Goal: Obtain resource: Obtain resource

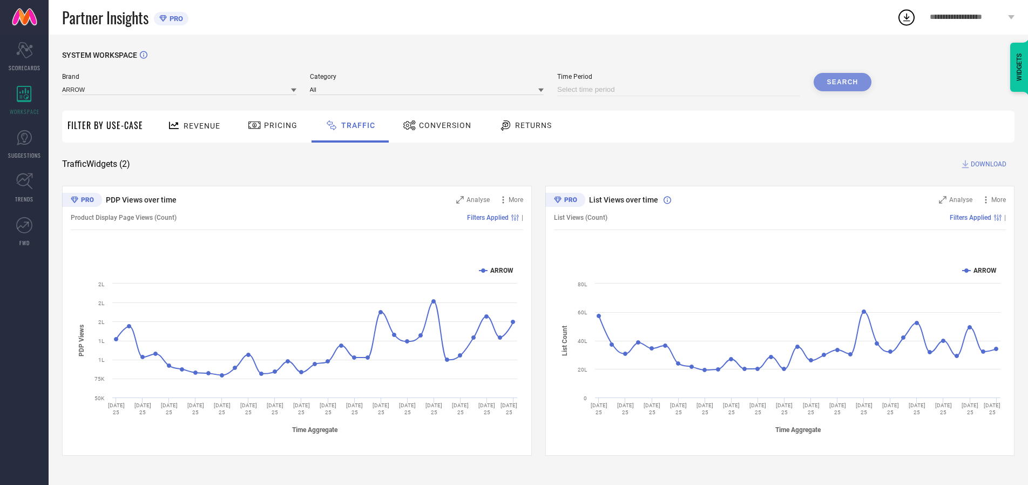
click at [680, 90] on input at bounding box center [678, 89] width 243 height 13
select select "8"
select select "2025"
select select "9"
select select "2025"
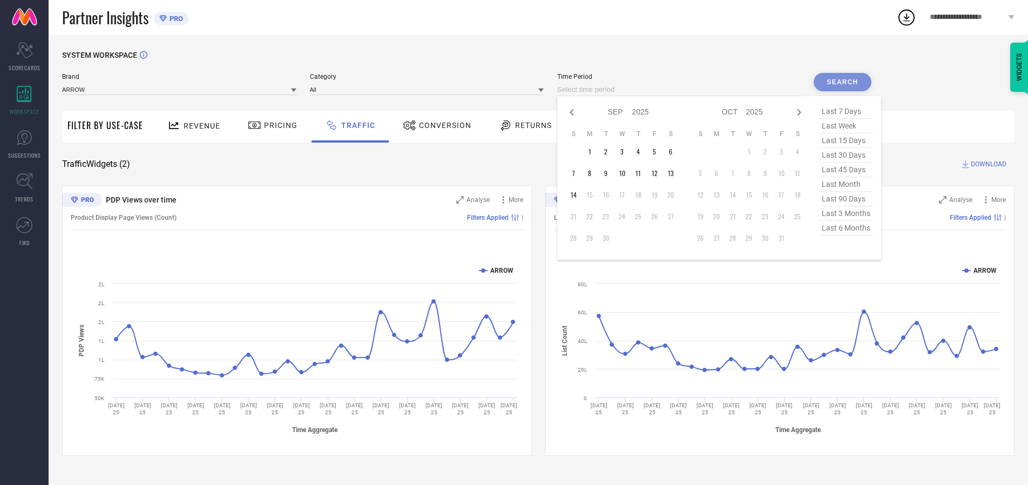
click at [577, 195] on td "14" at bounding box center [573, 195] width 16 height 16
type input "[DATE] to [DATE]"
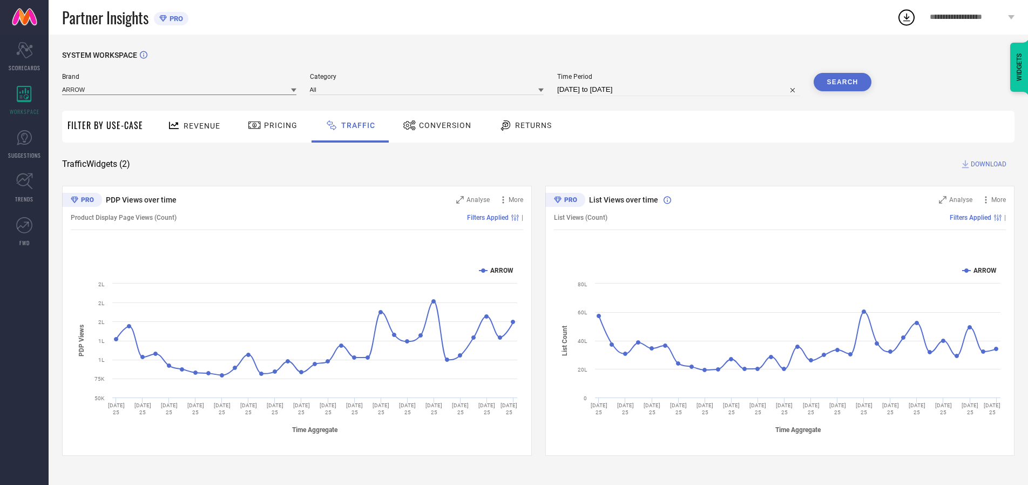
click at [180, 89] on input at bounding box center [179, 89] width 234 height 11
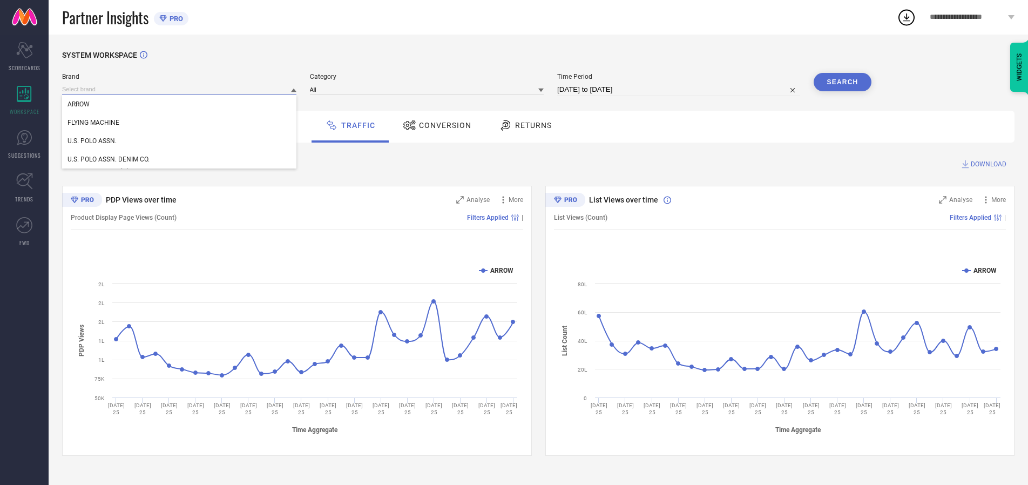
click at [180, 89] on input at bounding box center [179, 89] width 234 height 11
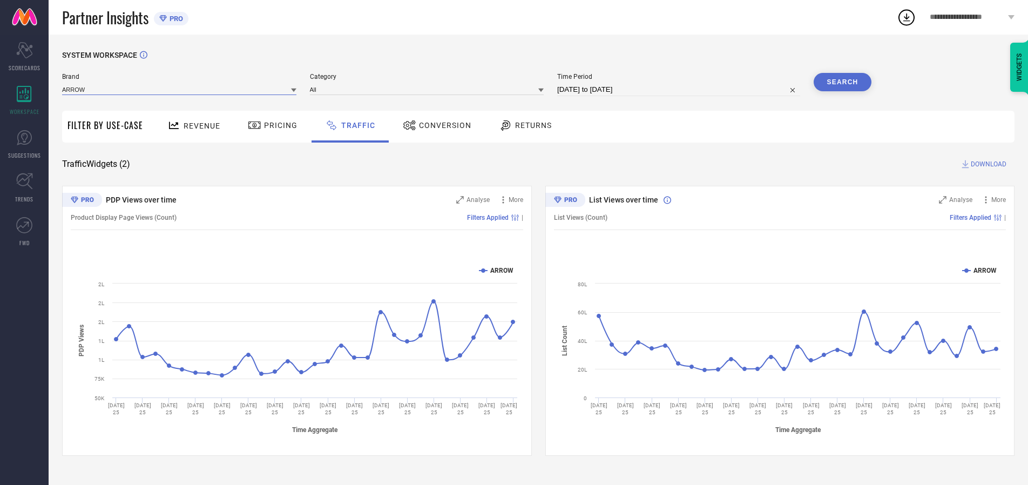
click at [180, 89] on input at bounding box center [179, 89] width 234 height 11
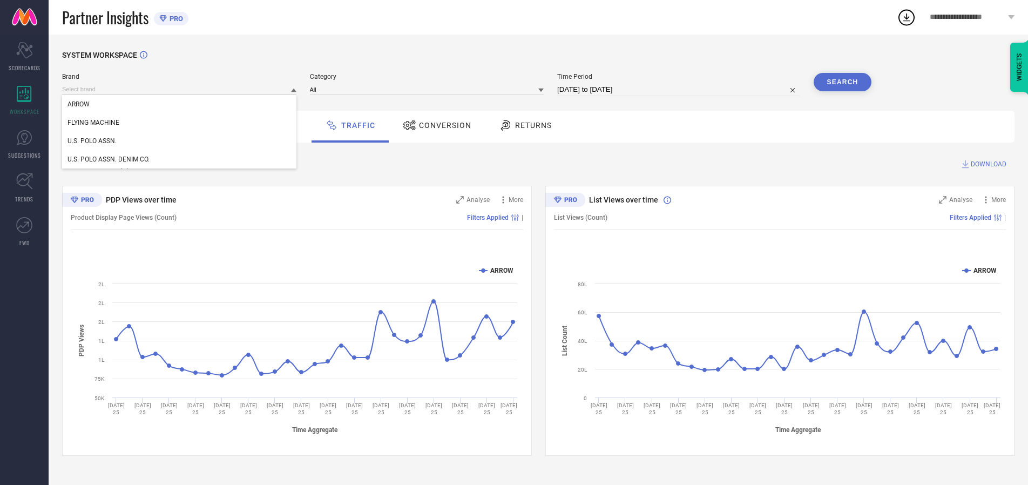
click at [180, 141] on div "U.S. POLO ASSN." at bounding box center [179, 141] width 234 height 18
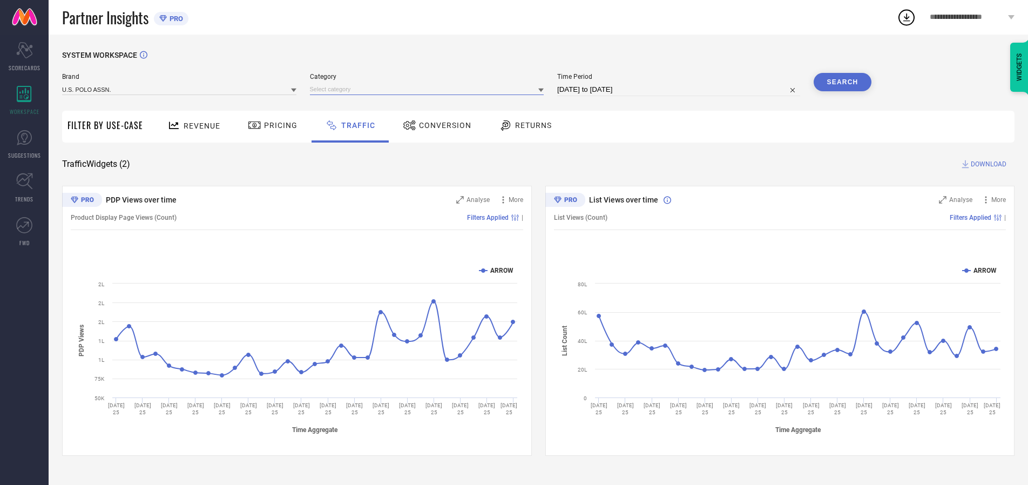
click at [429, 89] on input at bounding box center [427, 89] width 234 height 11
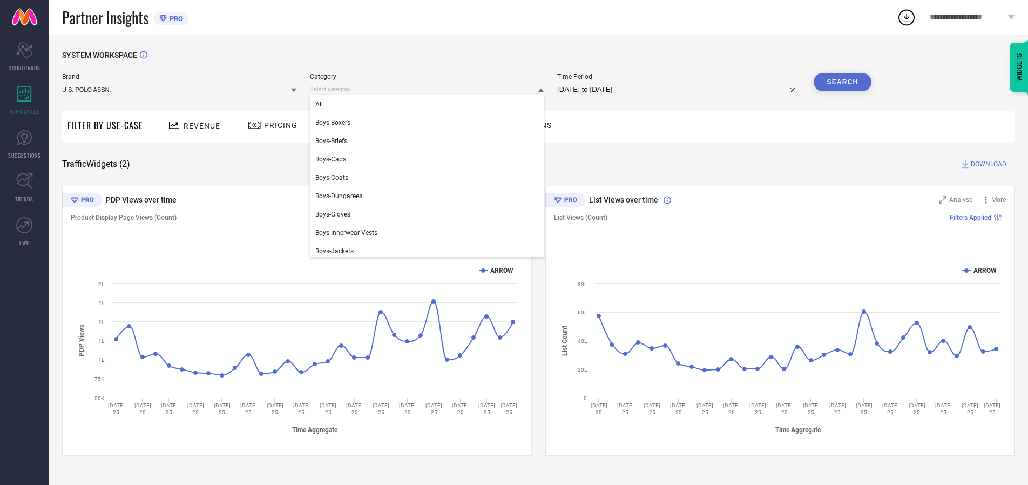
click at [429, 104] on div "All" at bounding box center [427, 104] width 234 height 18
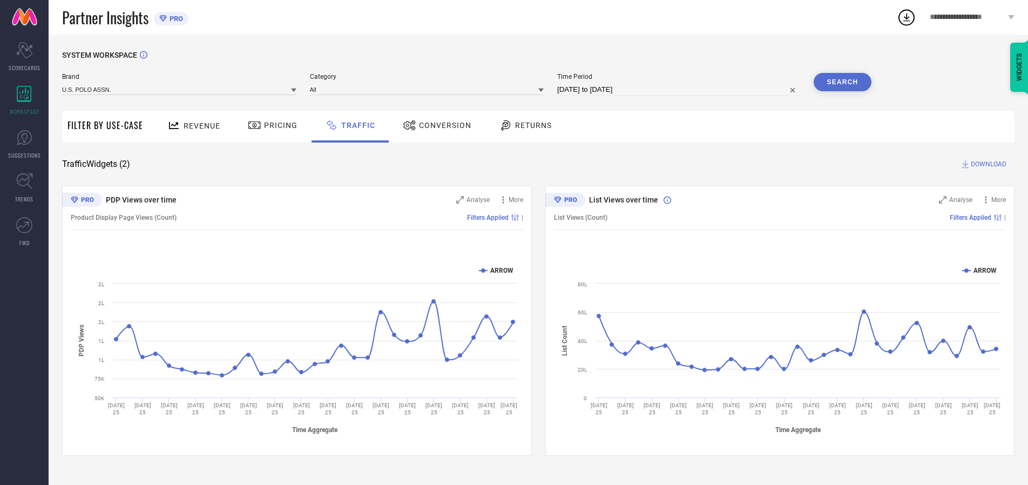
click at [843, 82] on button "Search" at bounding box center [843, 82] width 58 height 18
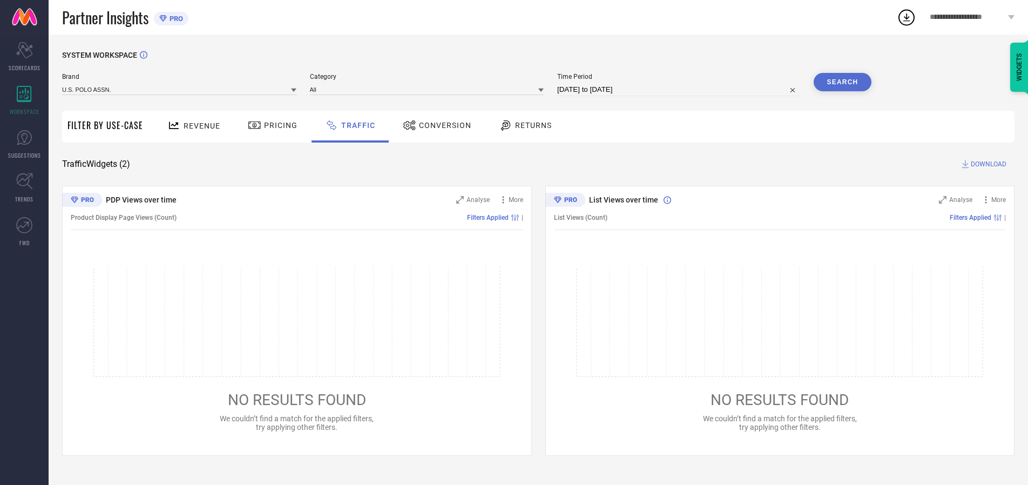
click at [987, 164] on span "DOWNLOAD" at bounding box center [989, 164] width 36 height 11
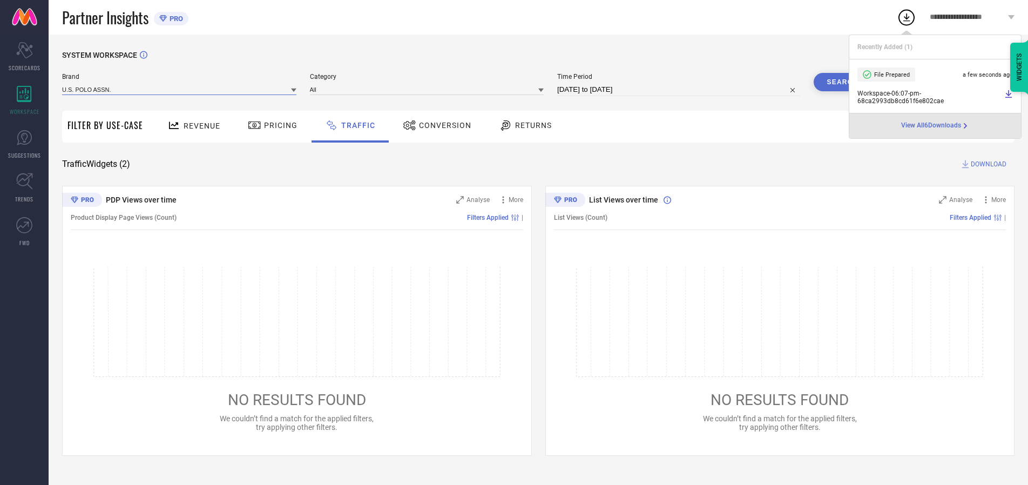
click at [180, 89] on input at bounding box center [179, 89] width 234 height 11
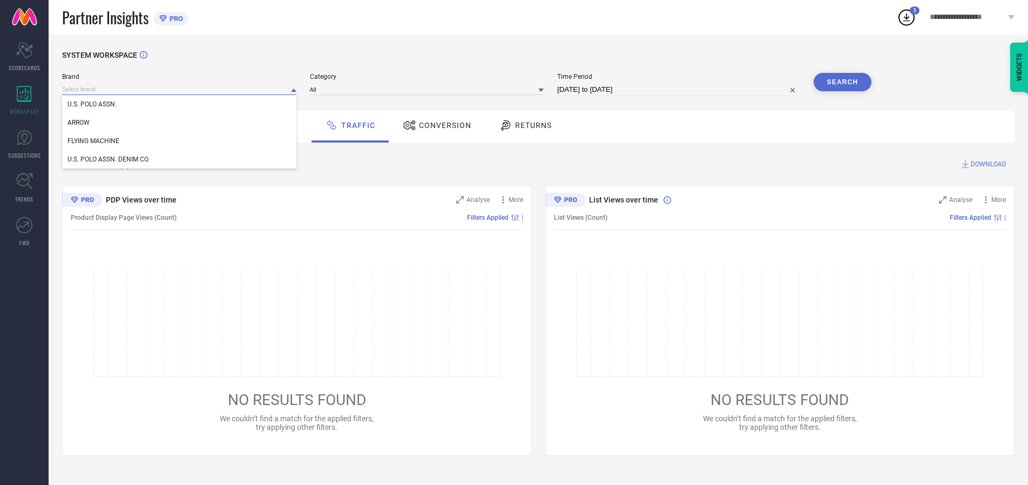
click at [180, 159] on div "U.S. POLO ASSN. DENIM CO." at bounding box center [179, 159] width 234 height 18
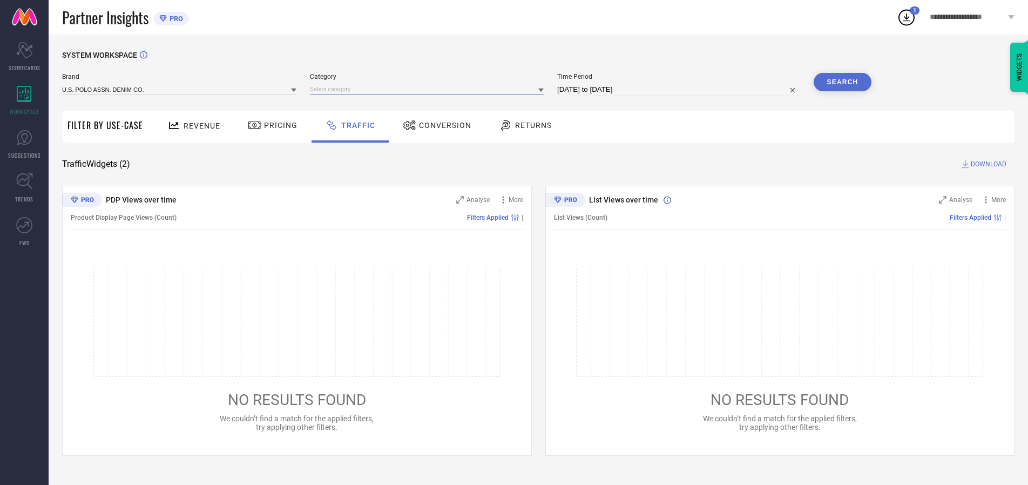
click at [429, 89] on input at bounding box center [427, 89] width 234 height 11
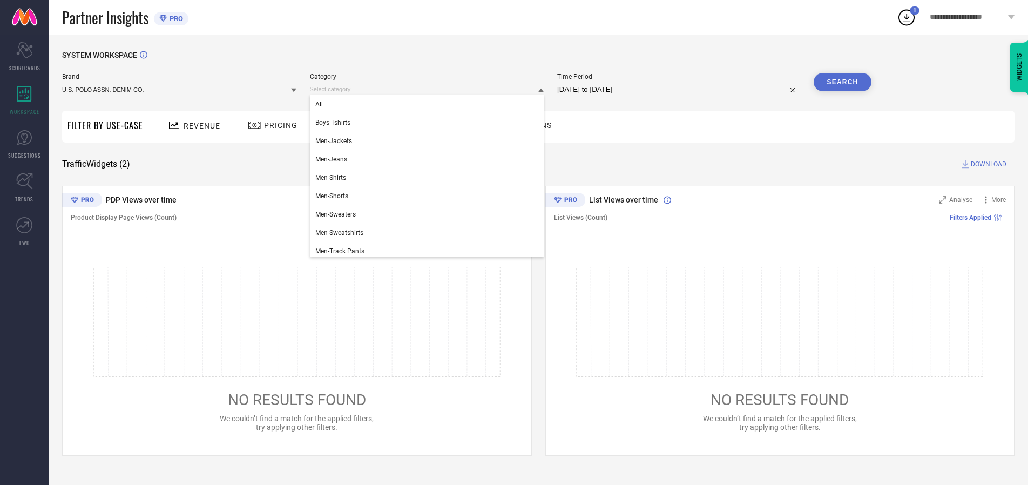
click at [429, 104] on div "All" at bounding box center [427, 104] width 234 height 18
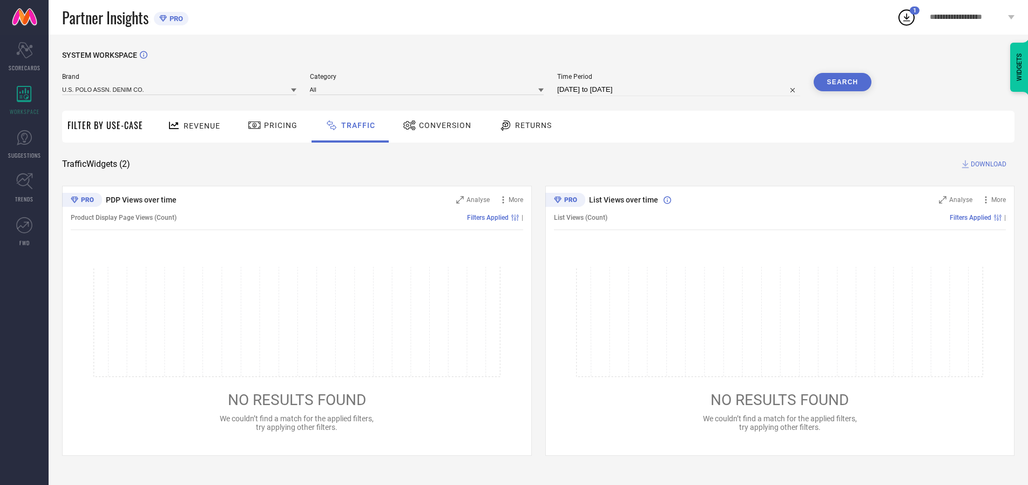
click at [843, 82] on button "Search" at bounding box center [843, 82] width 58 height 18
click at [987, 164] on span "DOWNLOAD" at bounding box center [989, 164] width 36 height 11
